Goal: Transaction & Acquisition: Purchase product/service

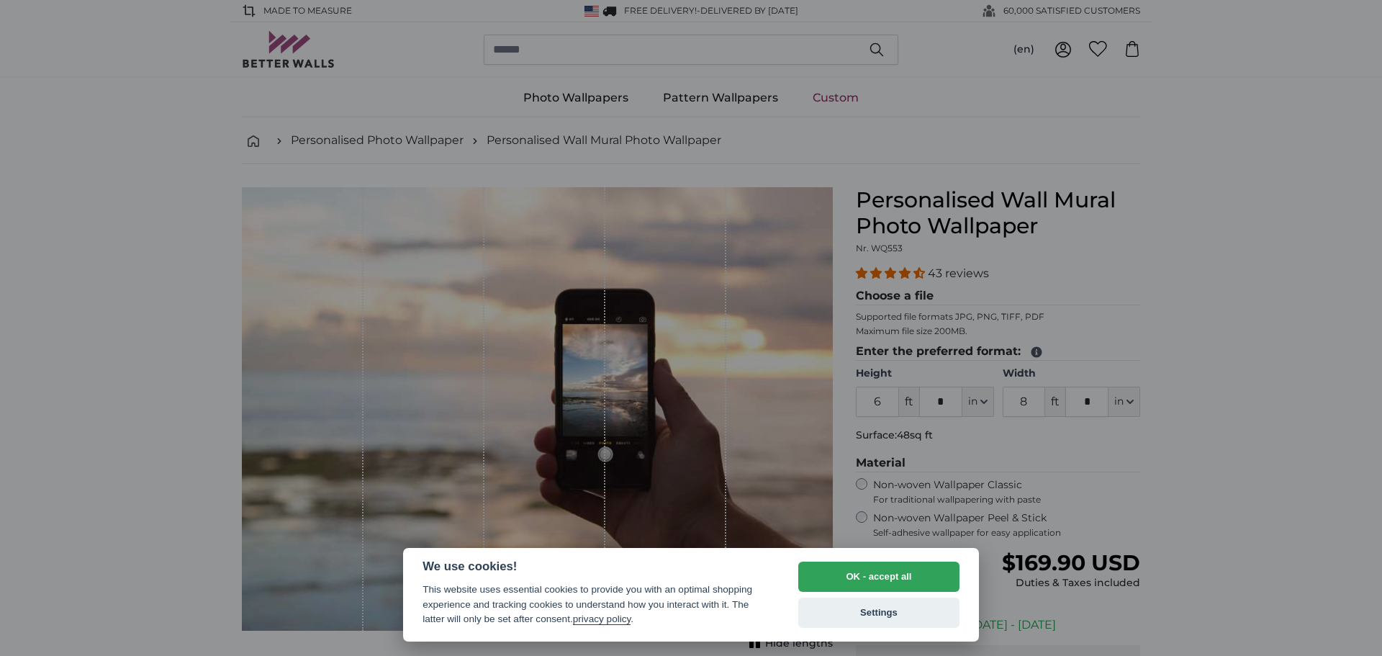
select select "**"
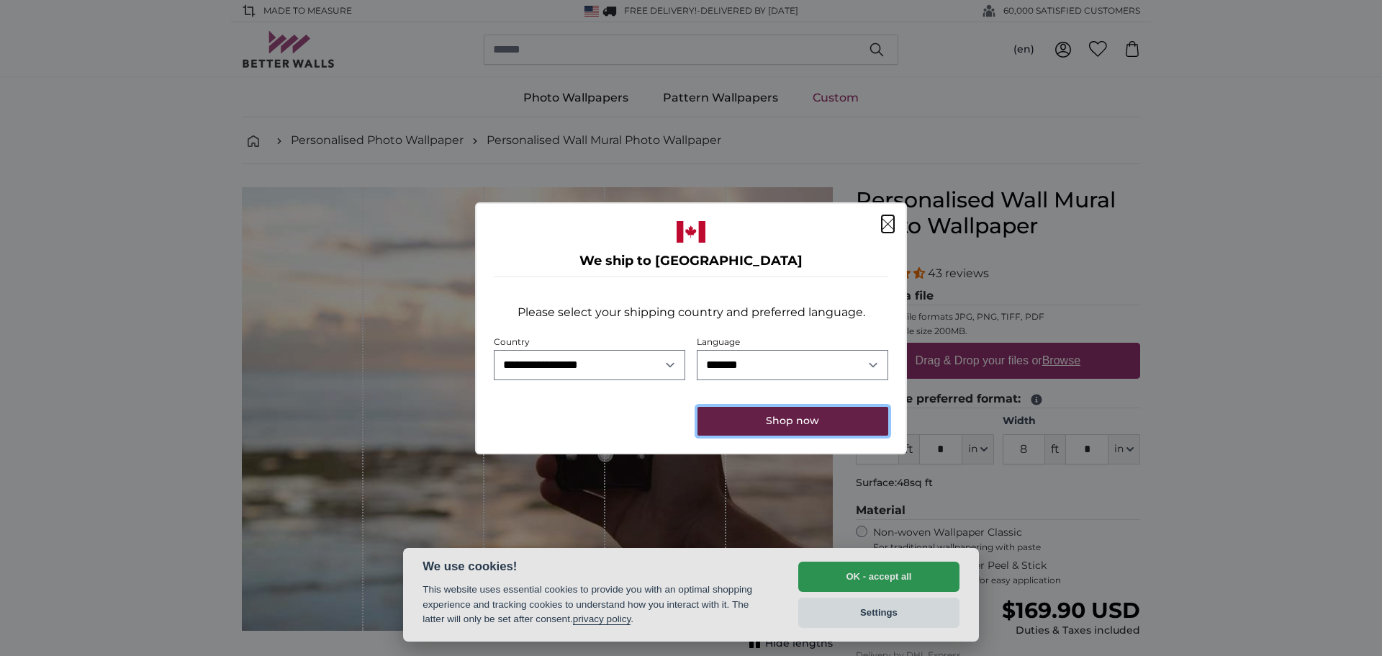
click at [798, 426] on button "Shop now" at bounding box center [793, 421] width 191 height 29
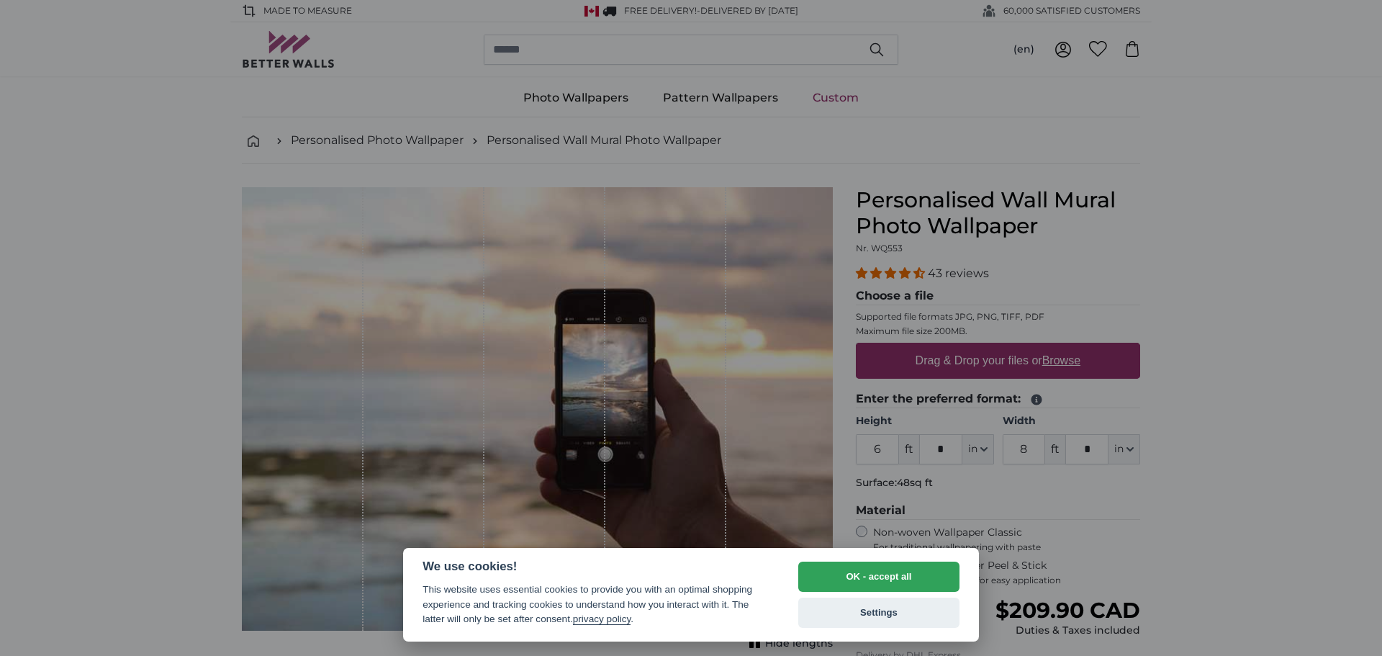
click at [1281, 455] on div at bounding box center [691, 328] width 1382 height 656
click at [884, 449] on div at bounding box center [691, 328] width 1382 height 656
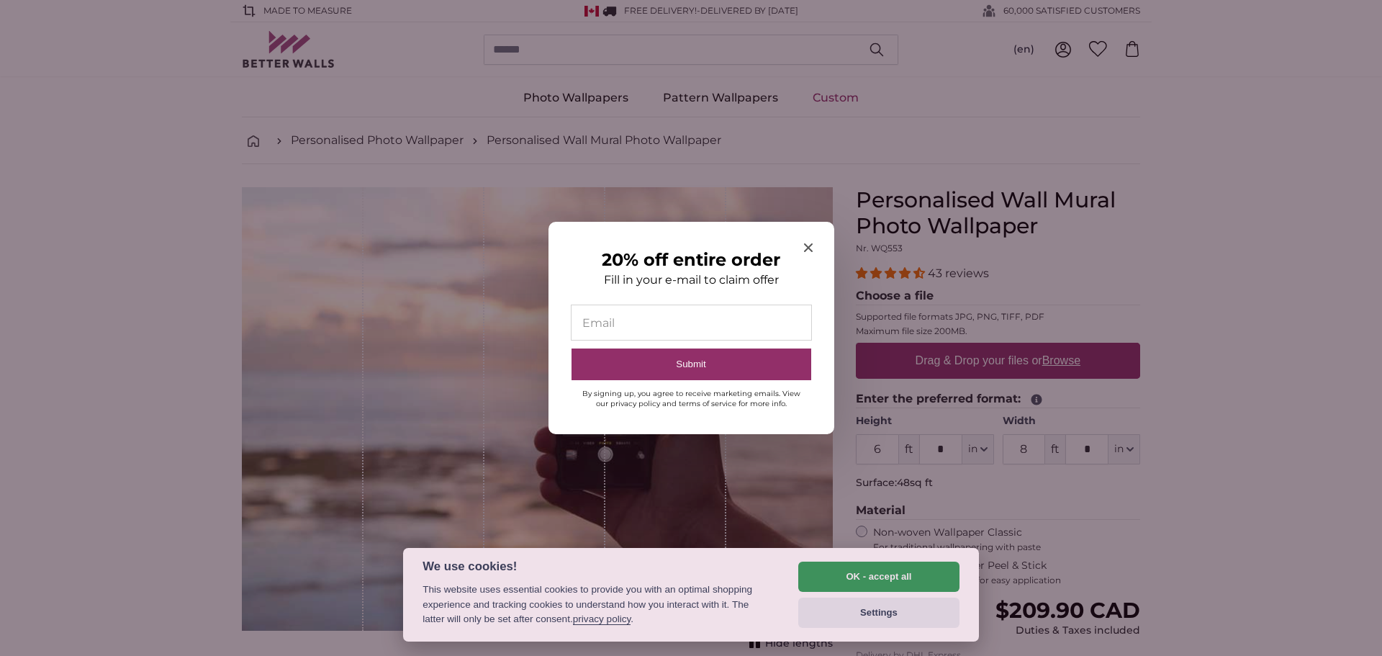
click at [809, 244] on icon "Close modal" at bounding box center [808, 247] width 9 height 9
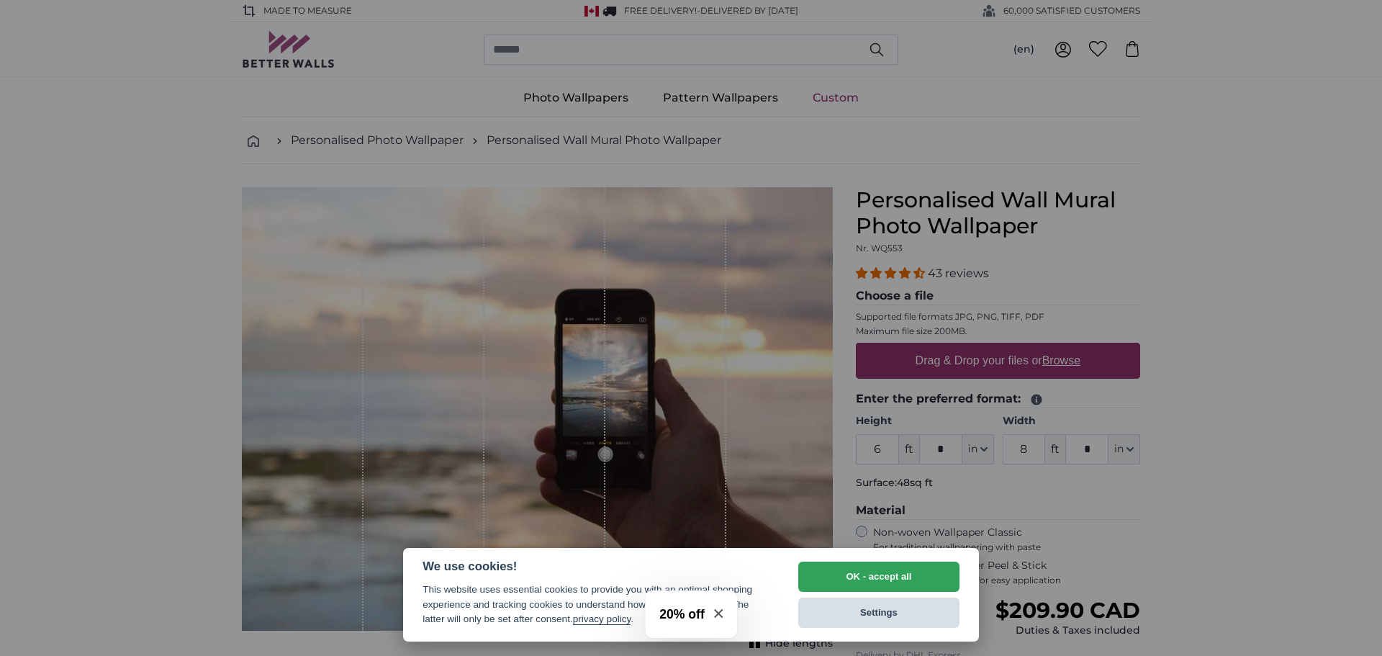
click at [862, 620] on button "Settings" at bounding box center [878, 613] width 161 height 30
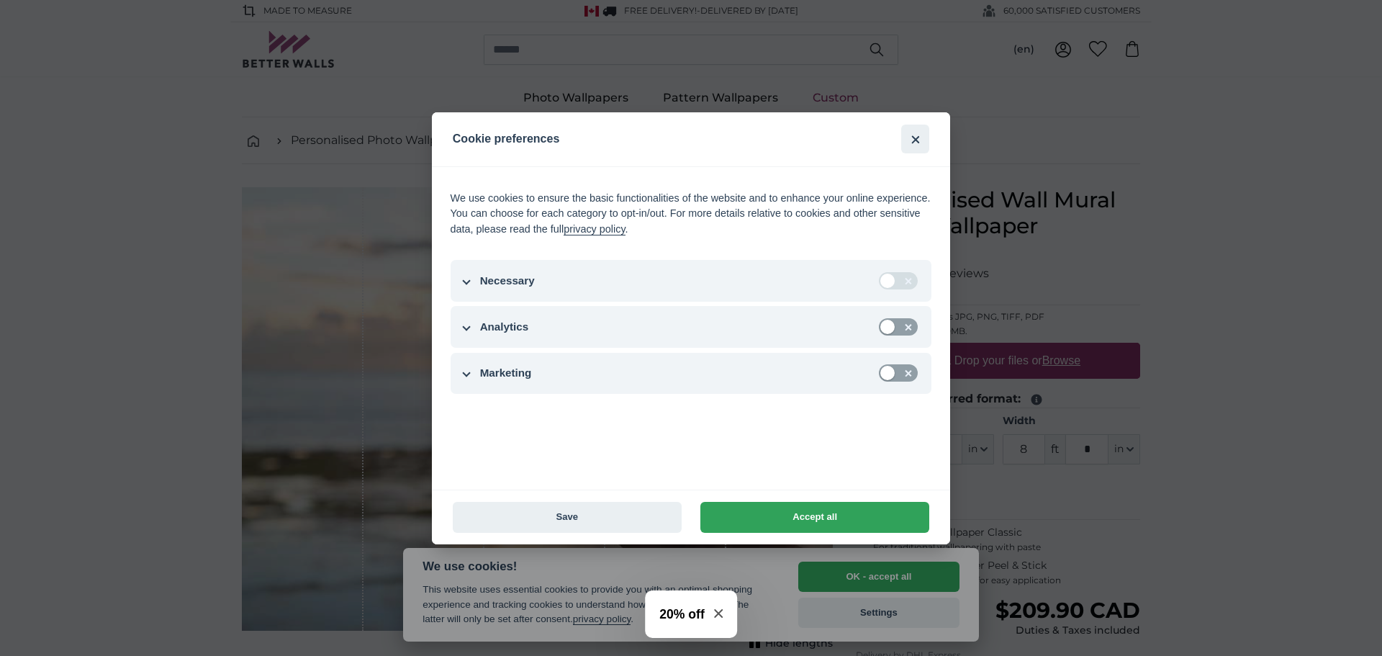
click at [723, 619] on span "Close modal" at bounding box center [718, 614] width 9 height 11
click at [919, 138] on button "Accept all" at bounding box center [915, 139] width 28 height 28
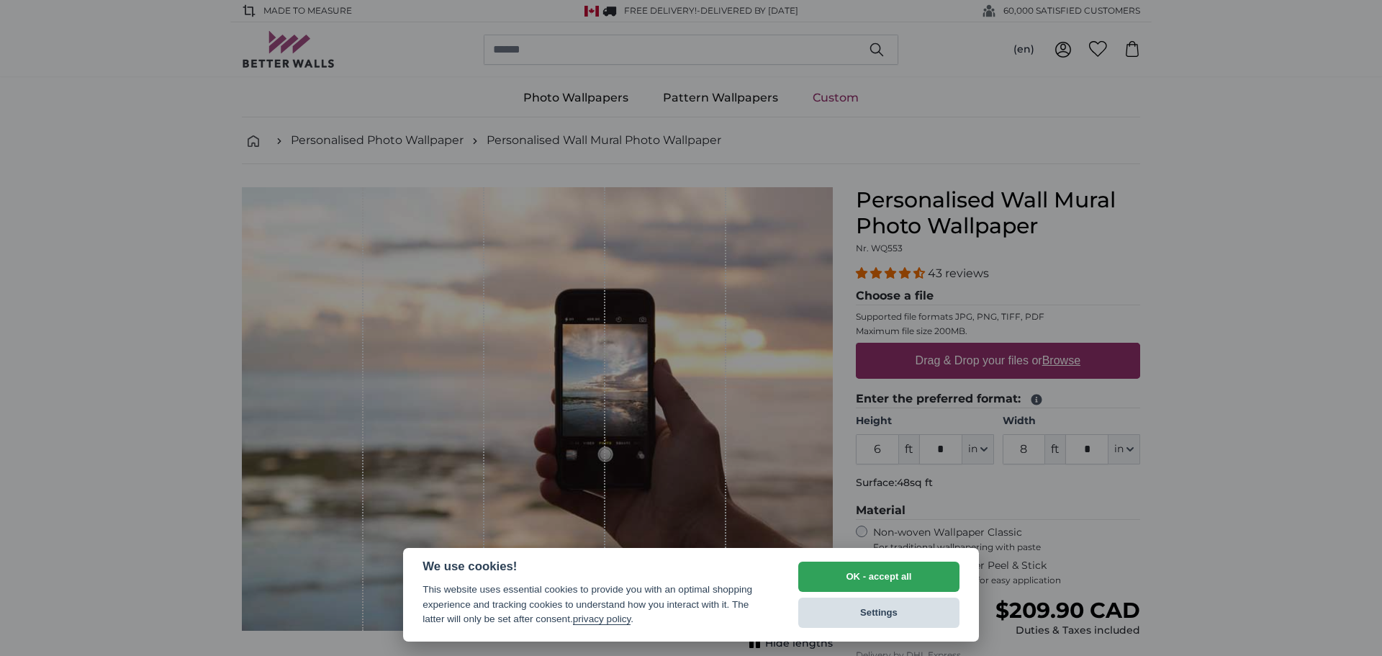
click at [883, 618] on button "Settings" at bounding box center [878, 613] width 161 height 30
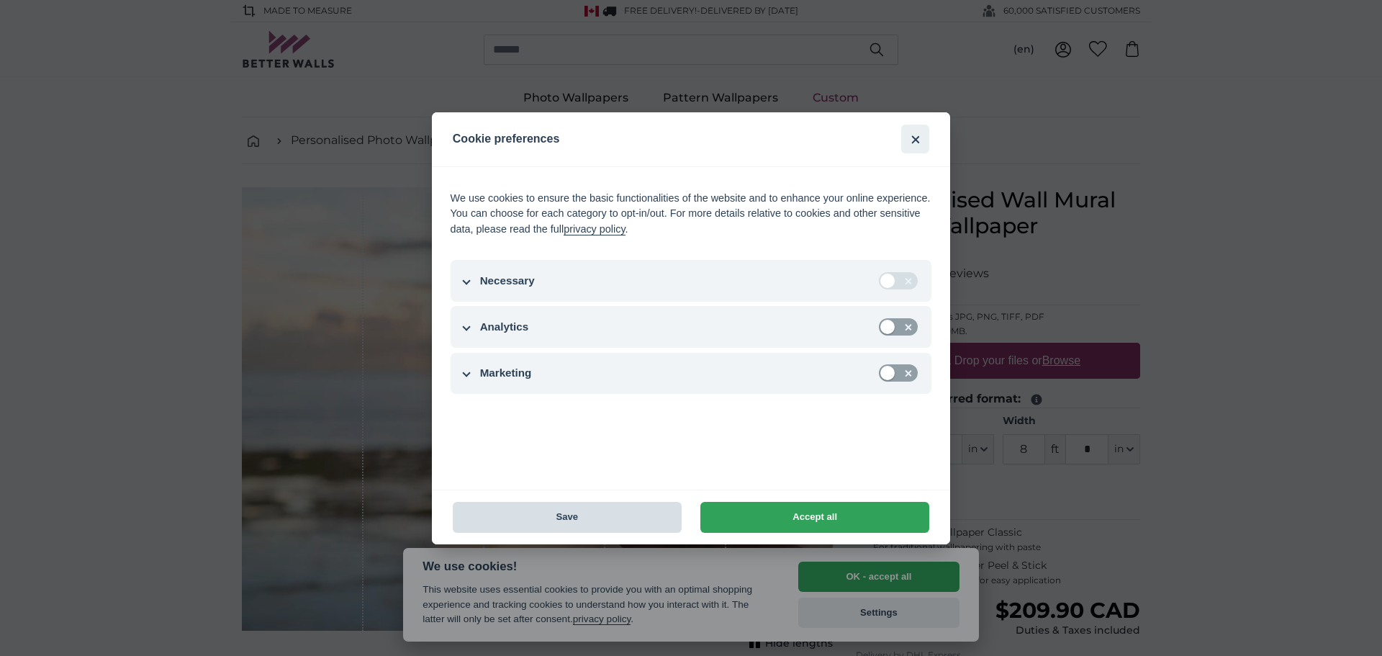
click at [610, 516] on button "Save" at bounding box center [567, 517] width 229 height 31
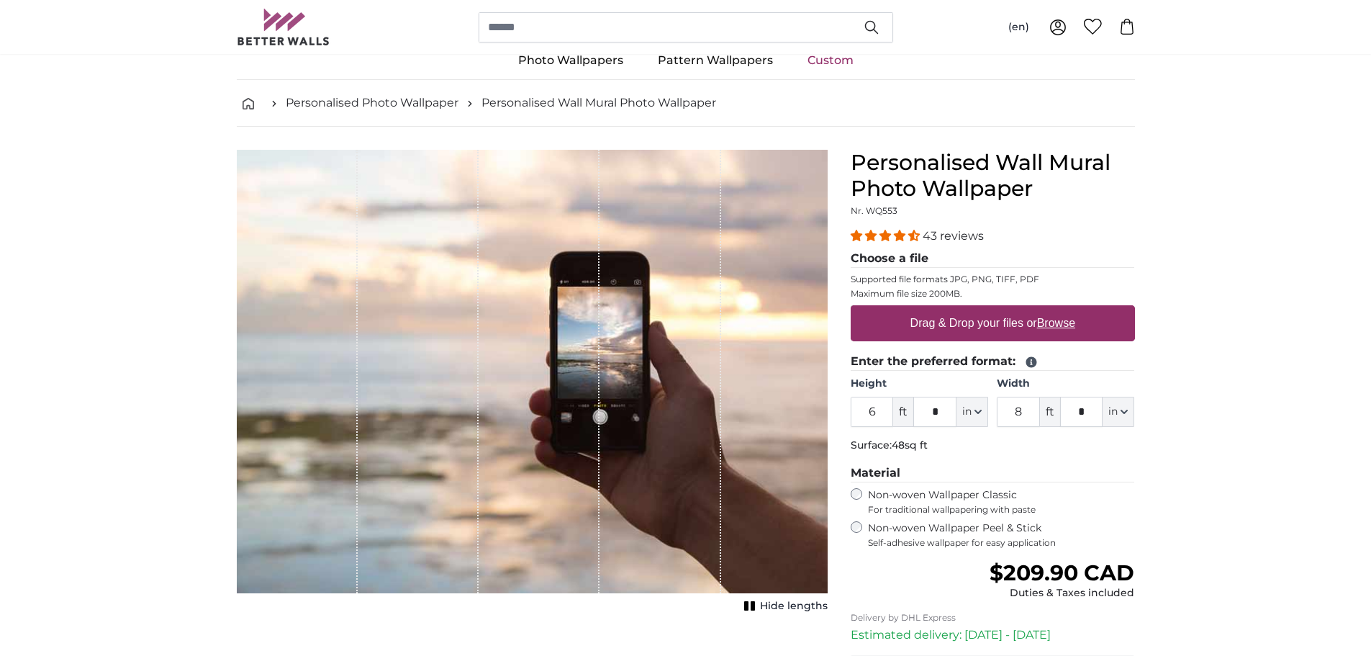
scroll to position [72, 0]
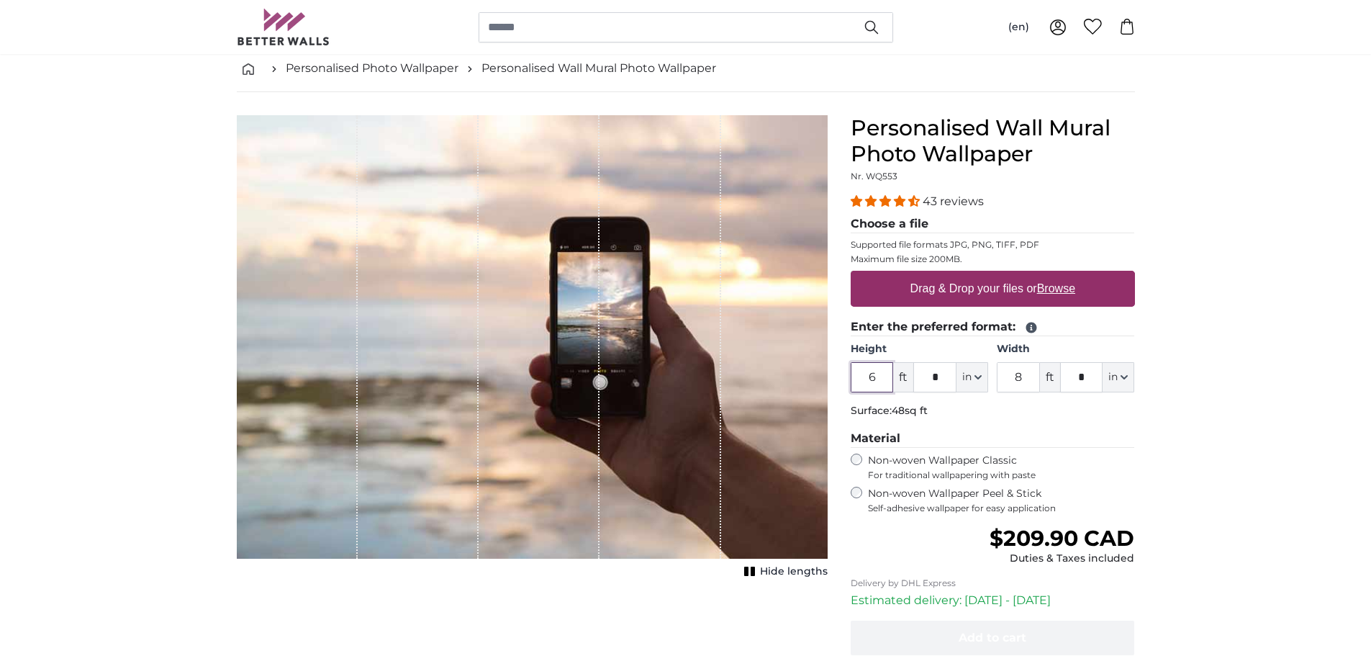
click at [883, 382] on input "6" at bounding box center [872, 377] width 43 height 30
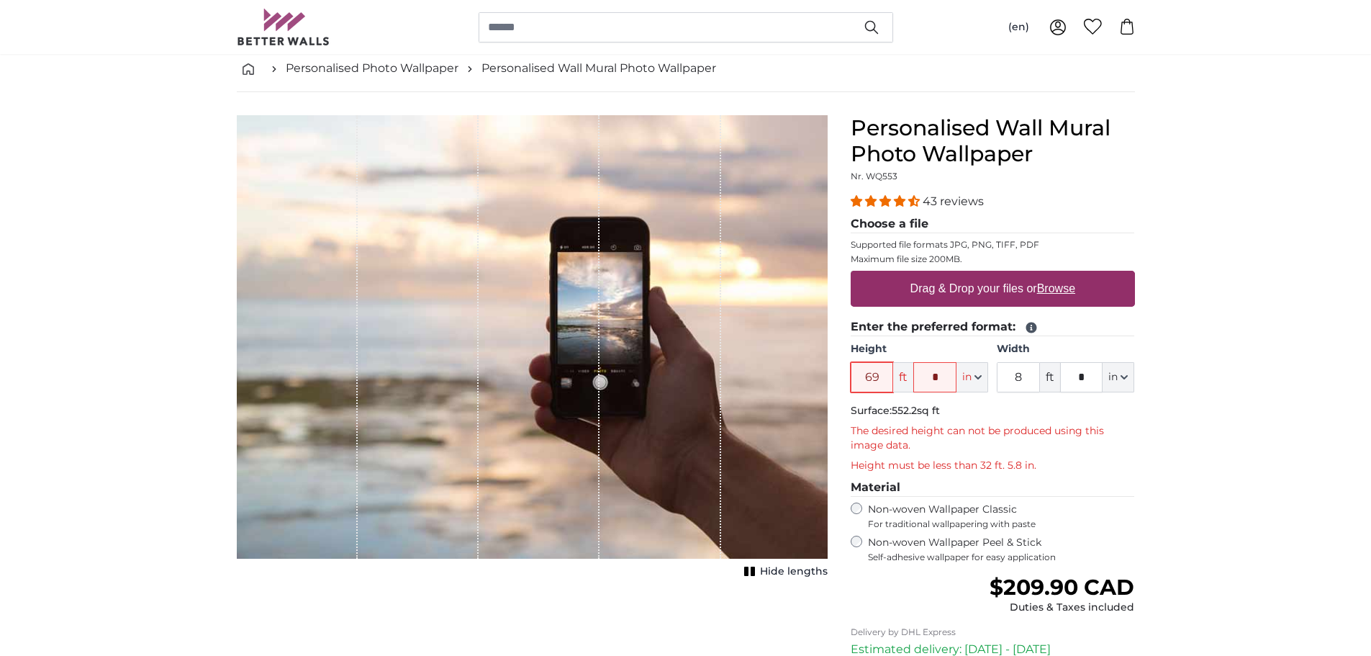
type input "6"
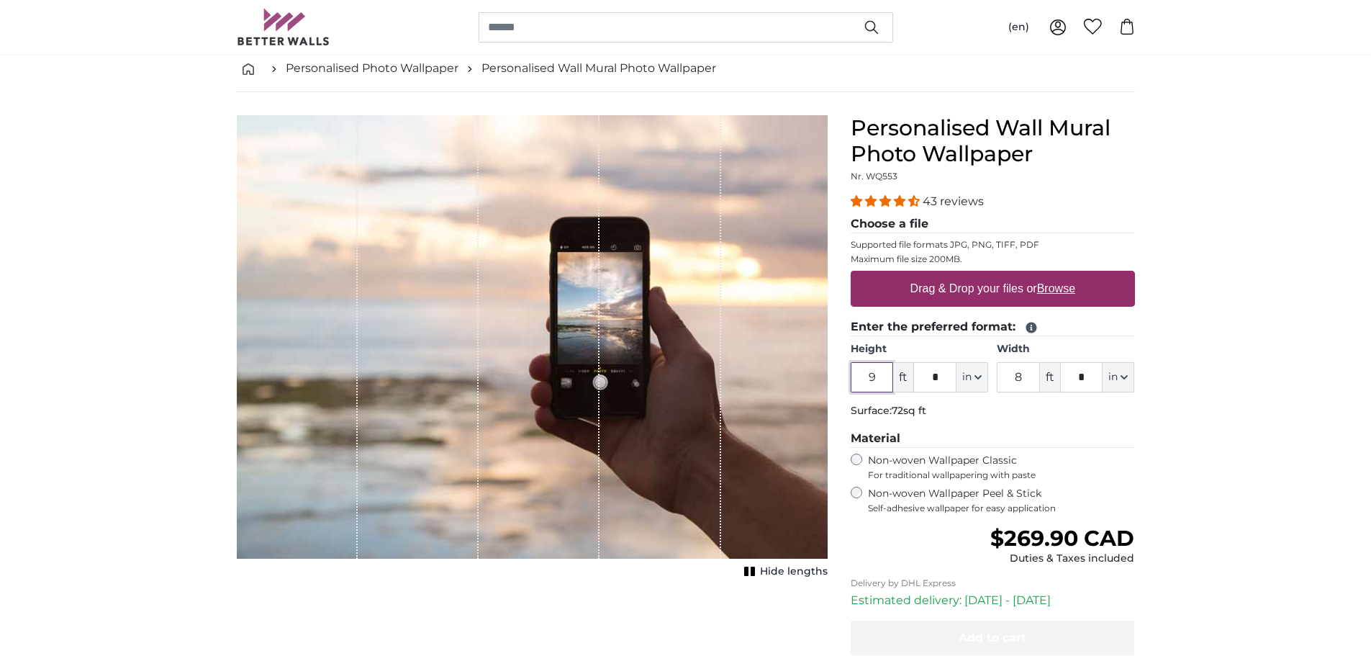
type input "9"
click at [1024, 381] on input "8" at bounding box center [1018, 377] width 43 height 30
type input "9"
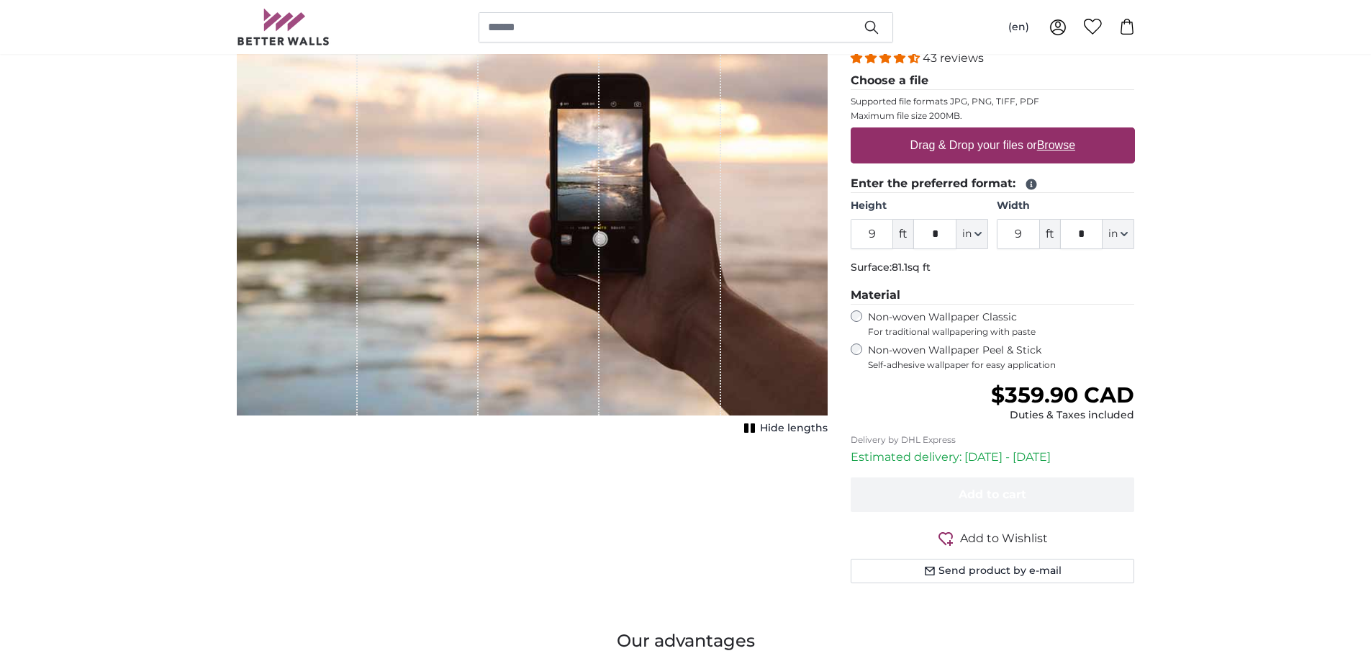
scroll to position [216, 0]
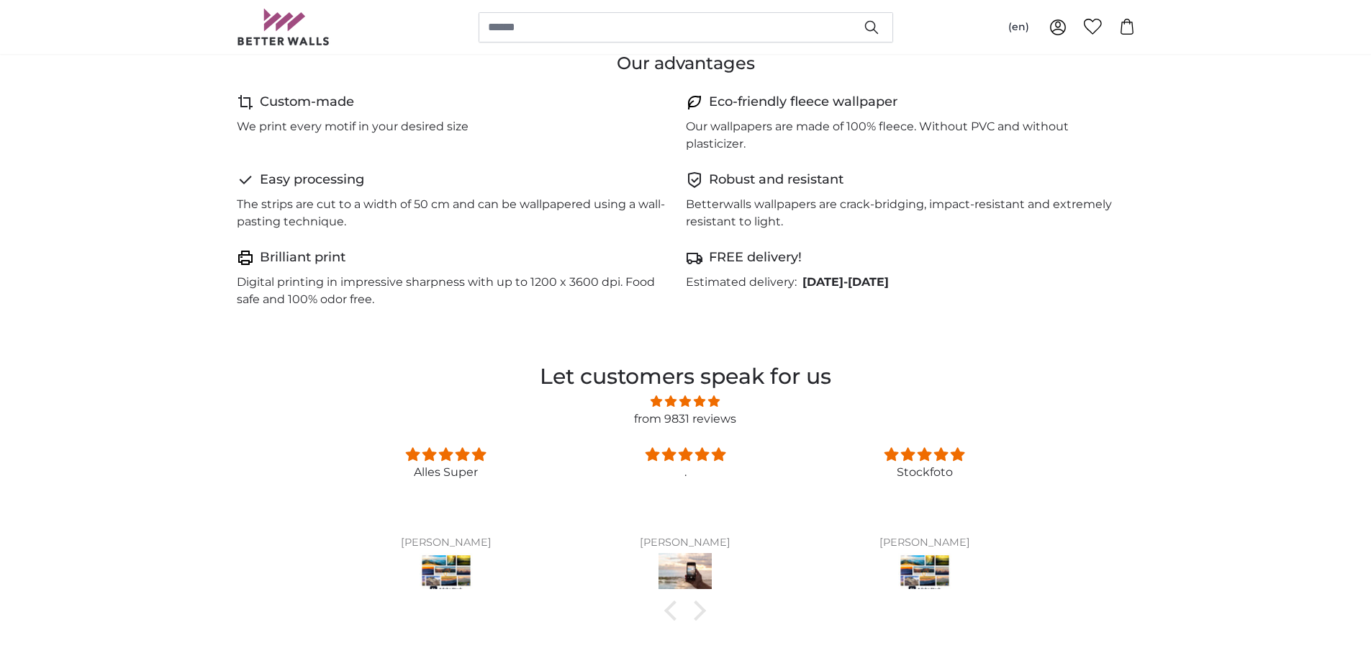
scroll to position [792, 0]
